Goal: Information Seeking & Learning: Learn about a topic

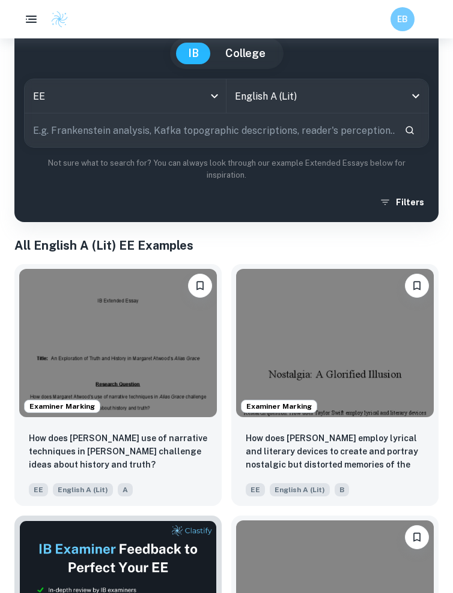
scroll to position [209, 0]
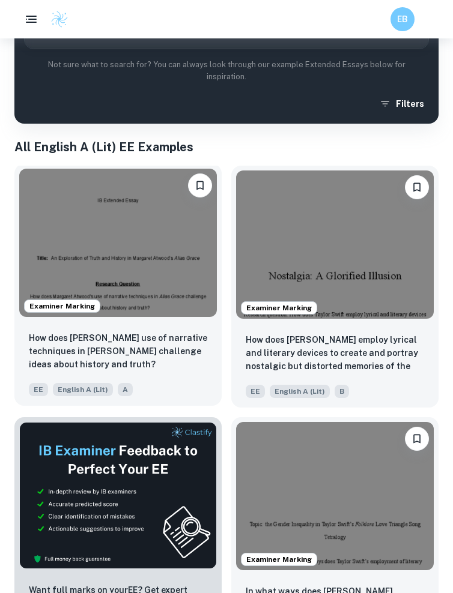
click at [127, 283] on img at bounding box center [117, 243] width 197 height 148
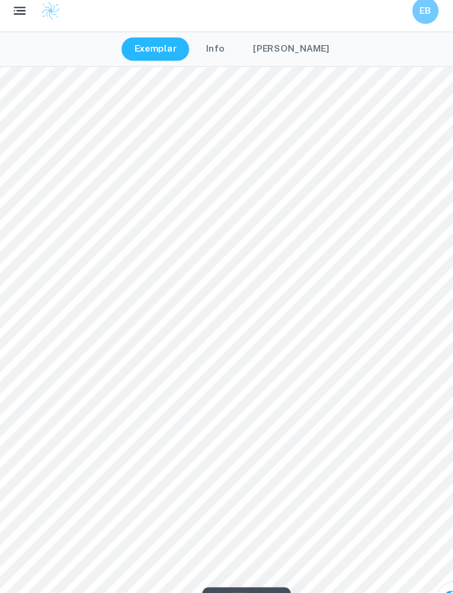
scroll to position [3629, 0]
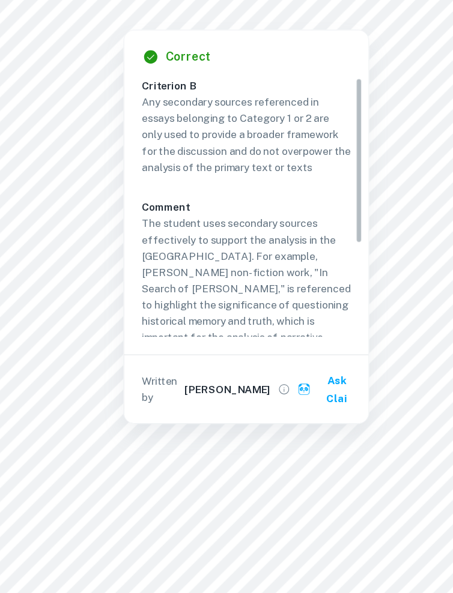
type input "1"
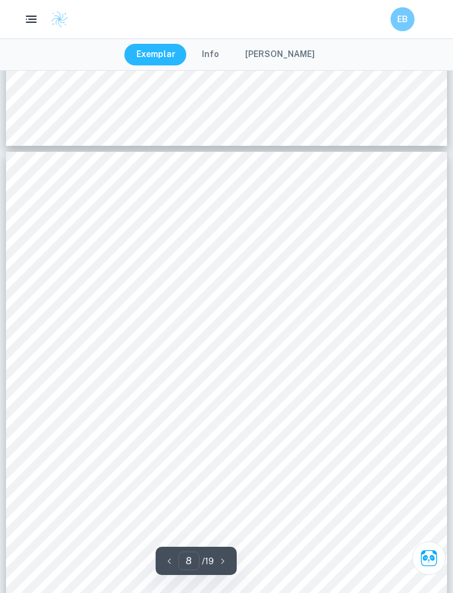
scroll to position [4104, 0]
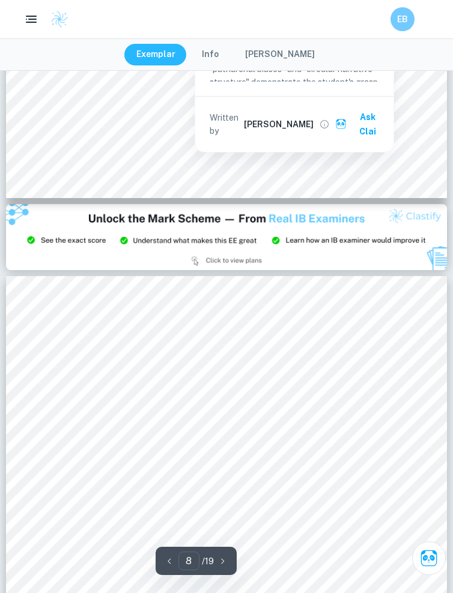
type input "9"
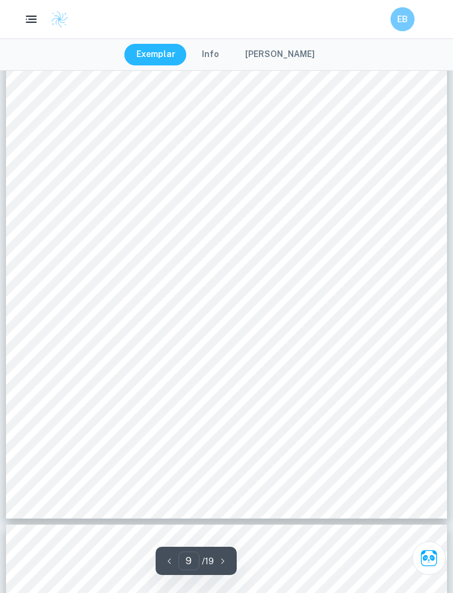
scroll to position [4964, 0]
